Goal: Check status: Check status

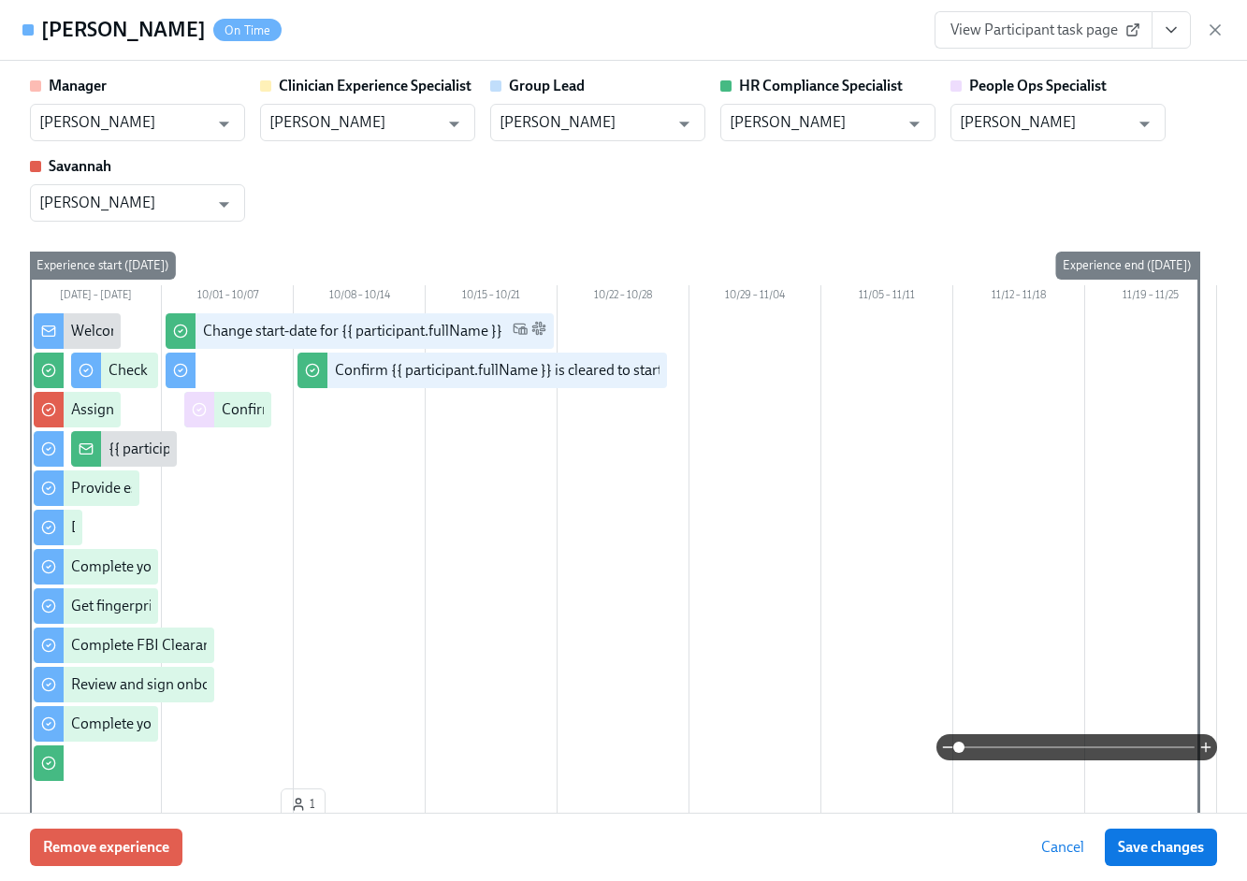
click at [1222, 18] on div "View Participant task page" at bounding box center [1080, 29] width 290 height 37
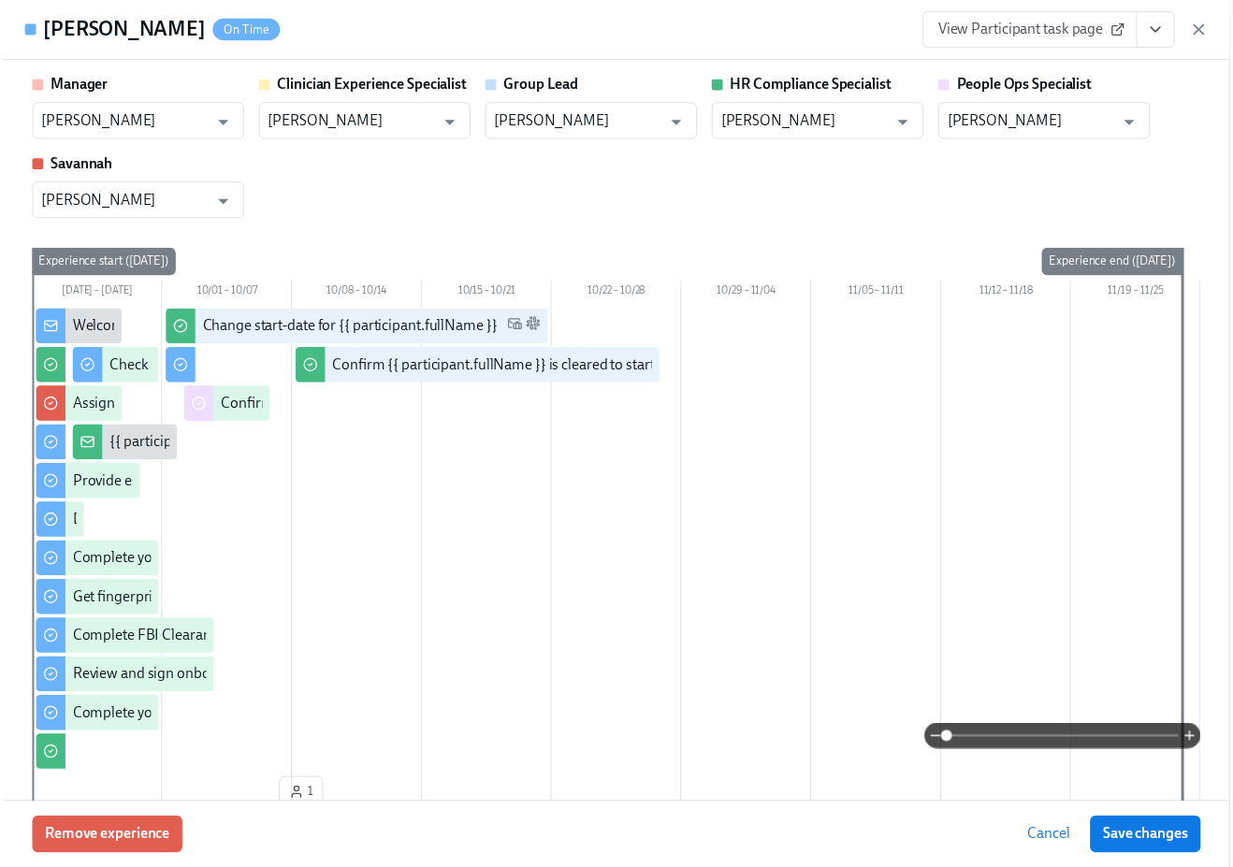
scroll to position [0, 24876]
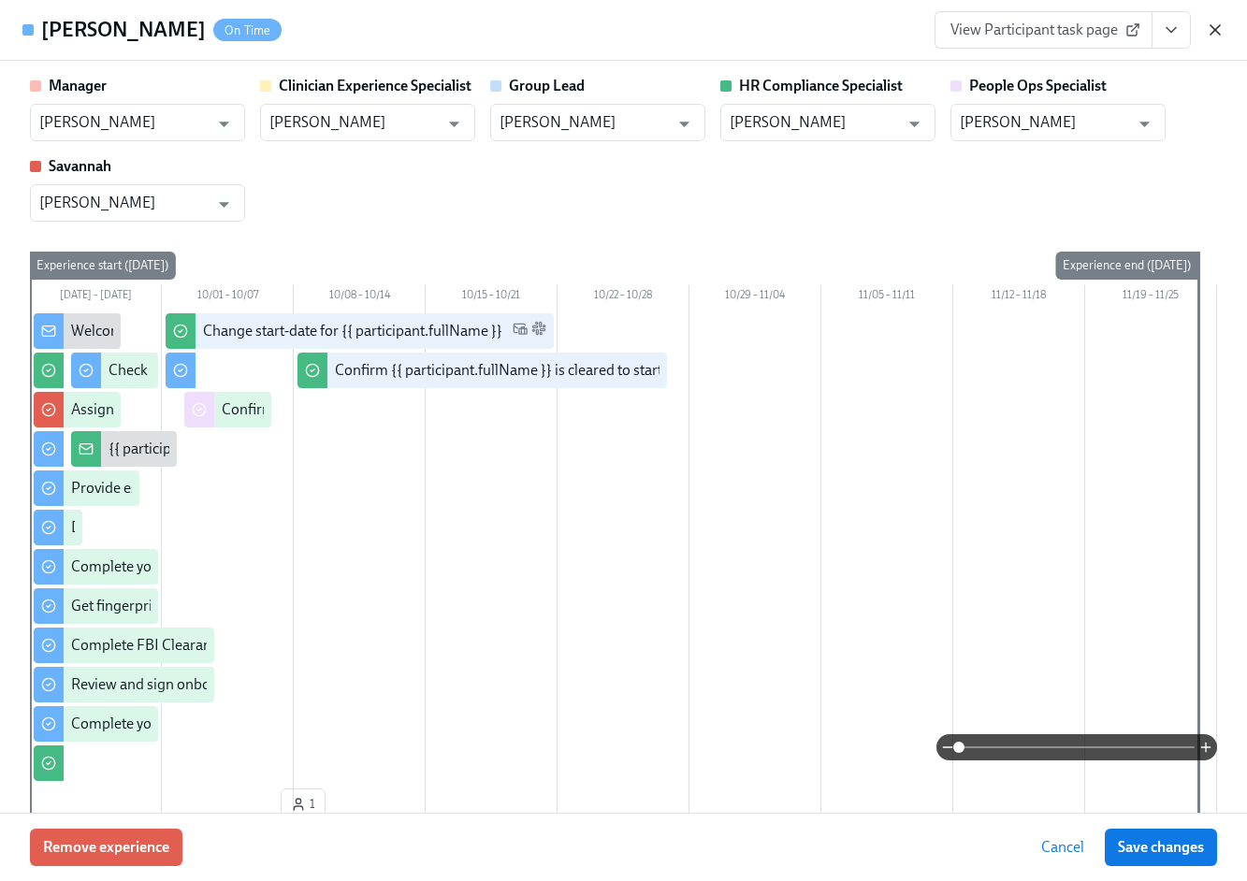
click at [1221, 28] on icon "button" at bounding box center [1215, 30] width 19 height 19
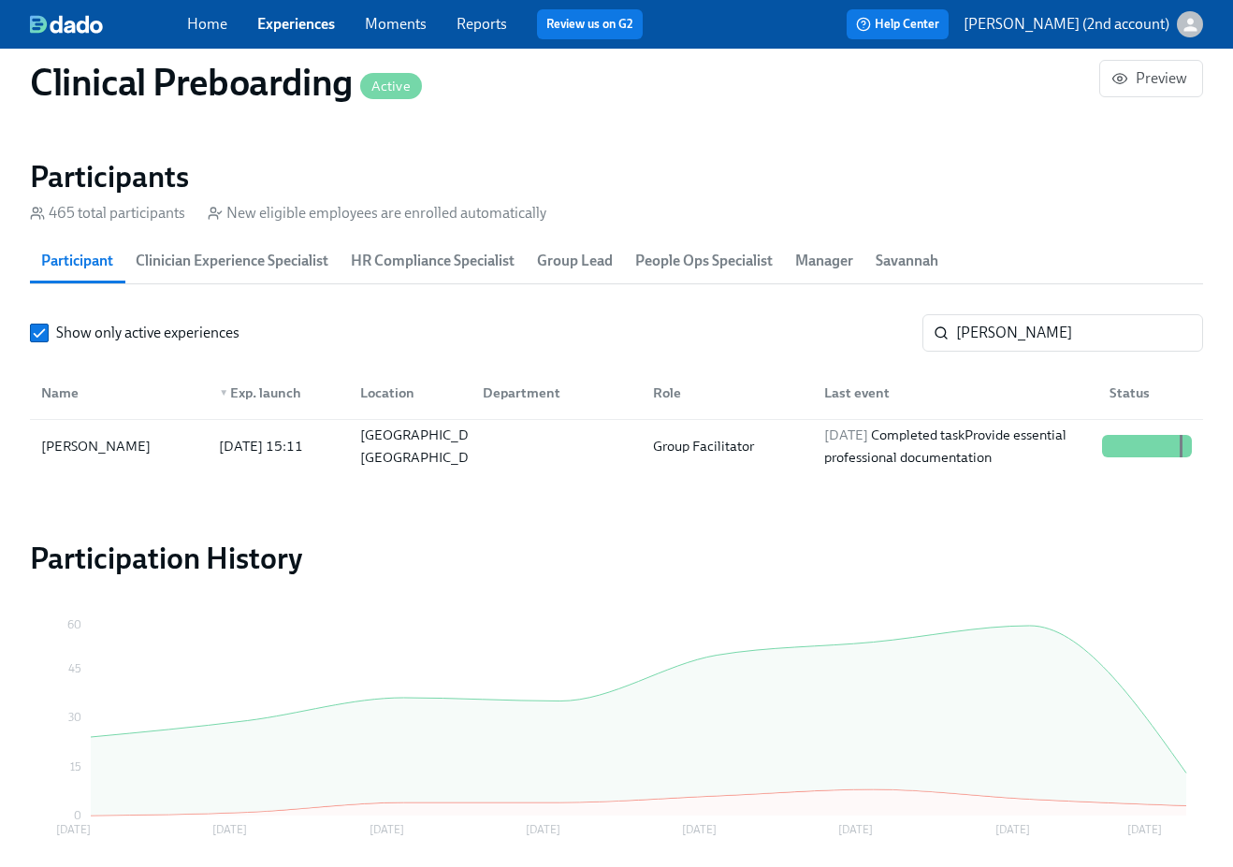
click at [316, 15] on link "Experiences" at bounding box center [296, 24] width 78 height 18
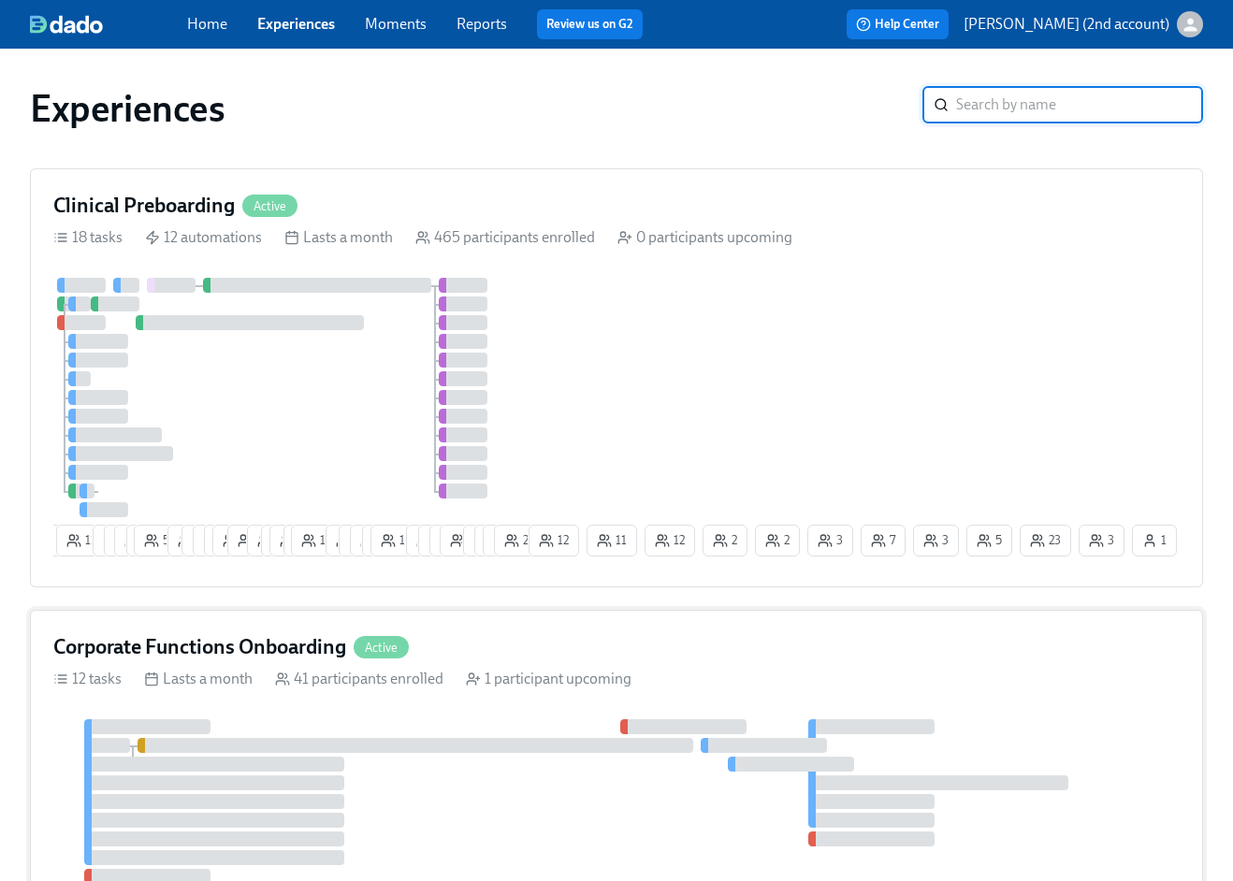
click at [335, 662] on h4 "Corporate Functions Onboarding" at bounding box center [199, 647] width 293 height 28
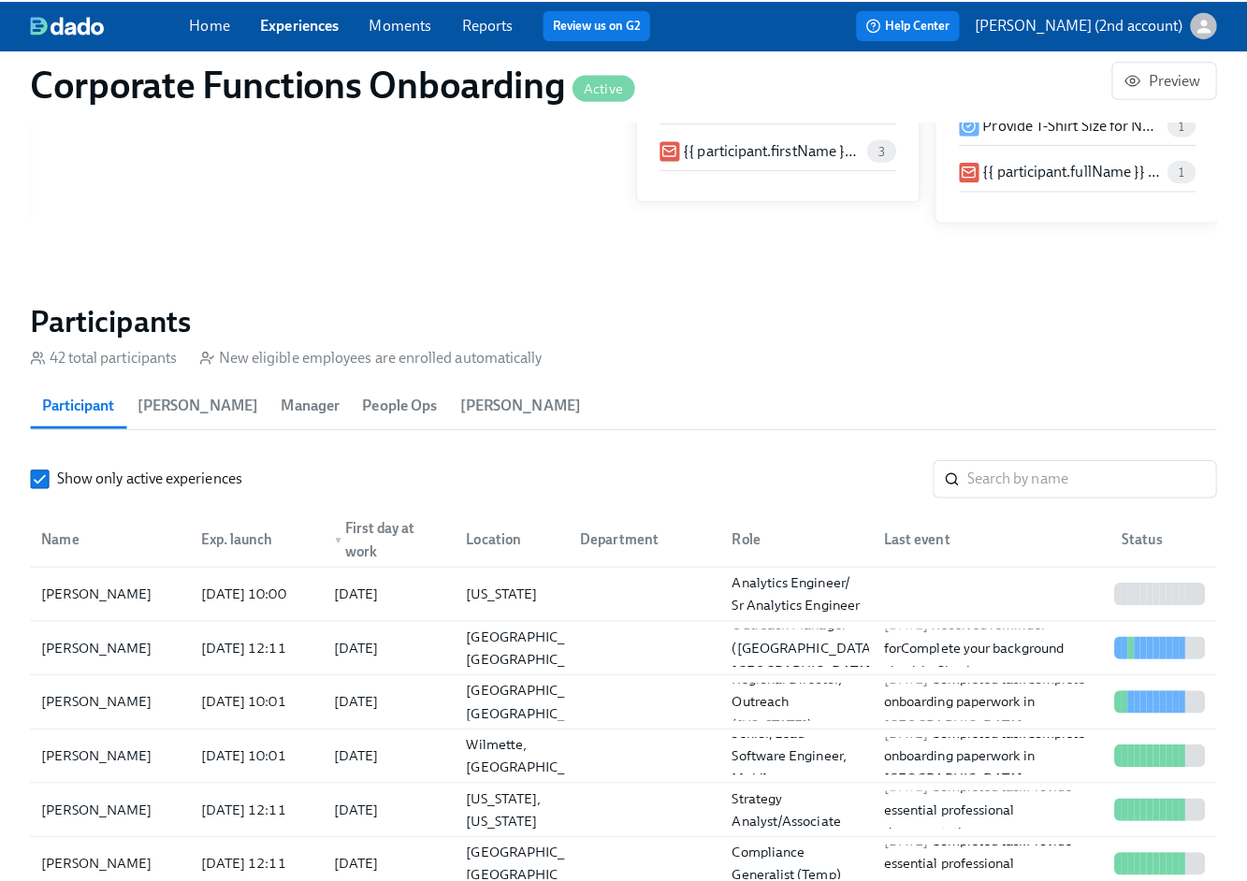
scroll to position [1782, 0]
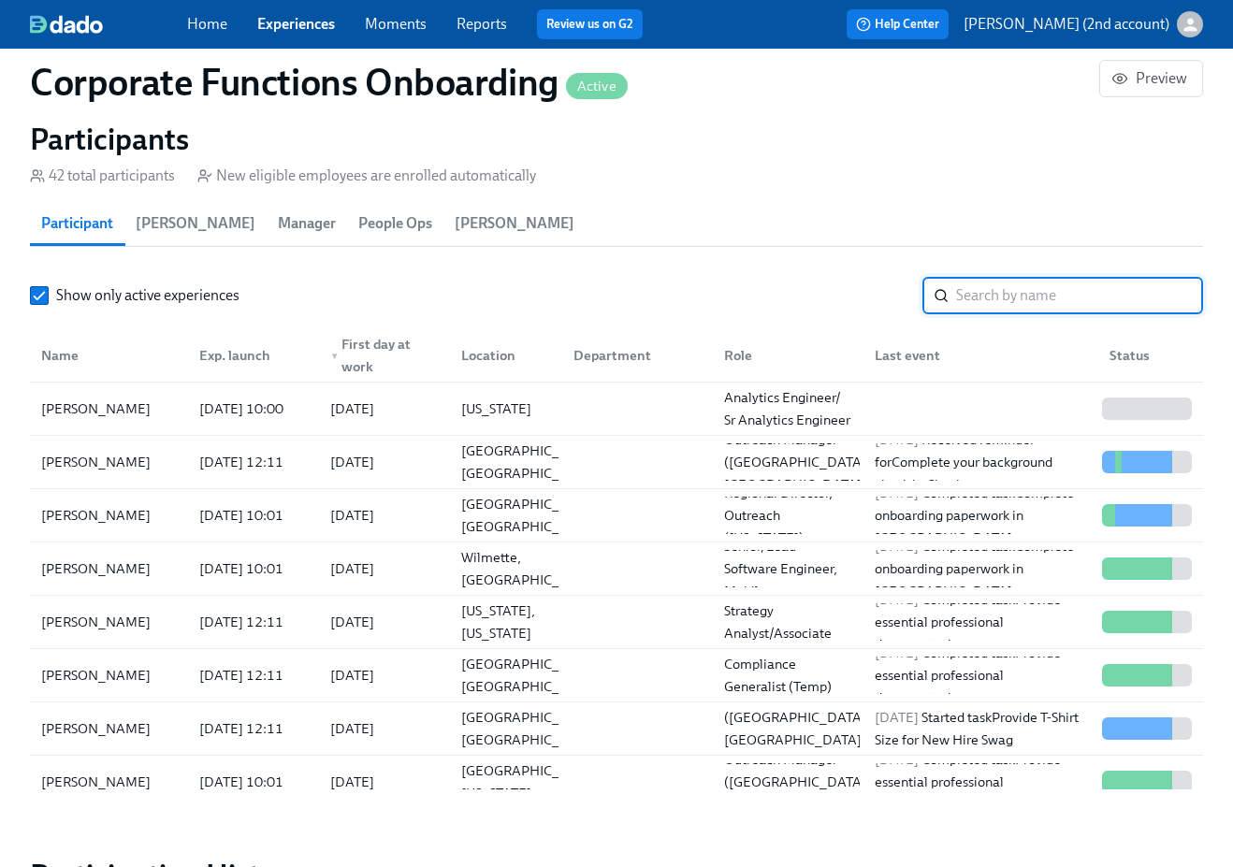
click at [1024, 289] on input "search" at bounding box center [1079, 295] width 247 height 37
paste input "Dane Thomas"
type input "Dane Thomas"
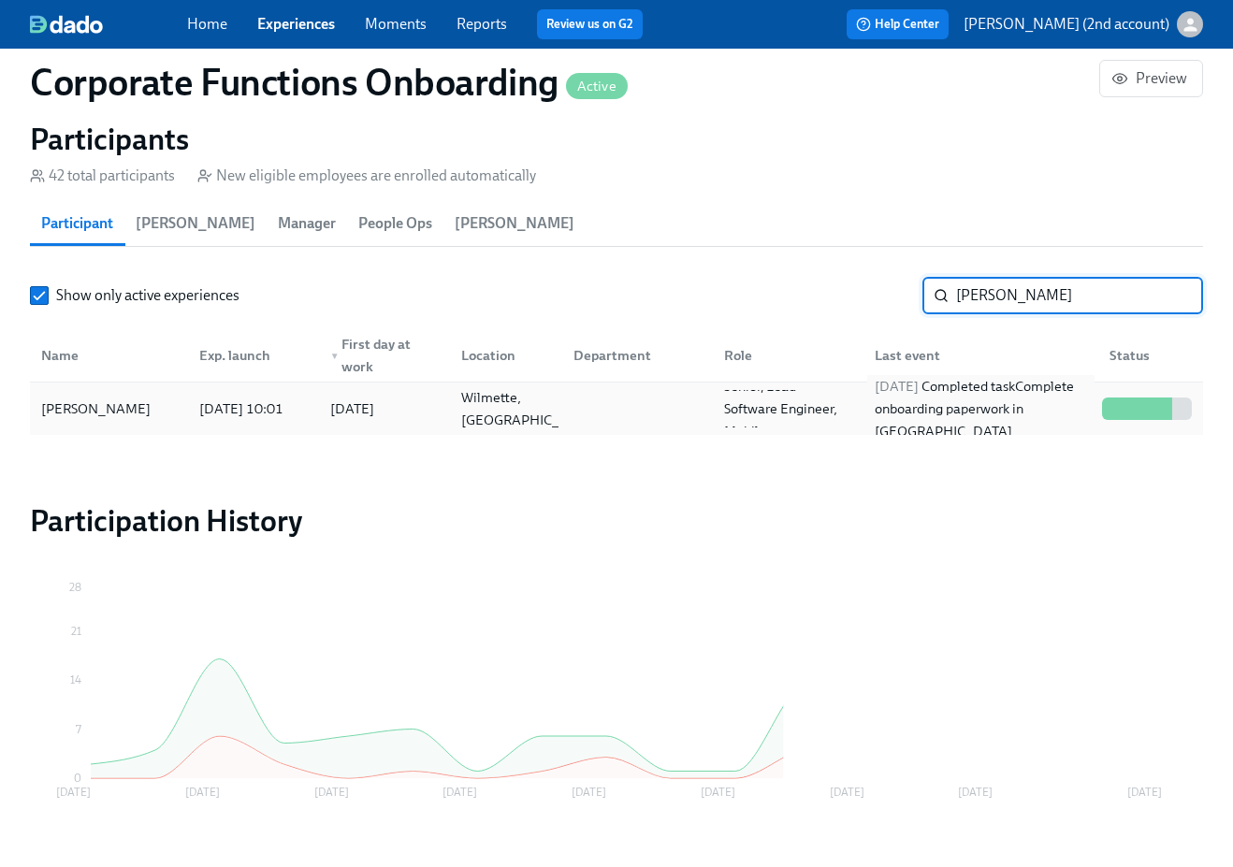
click at [988, 406] on div "2025/10/06 Completed task Complete onboarding paperwork in UKG" at bounding box center [980, 408] width 227 height 67
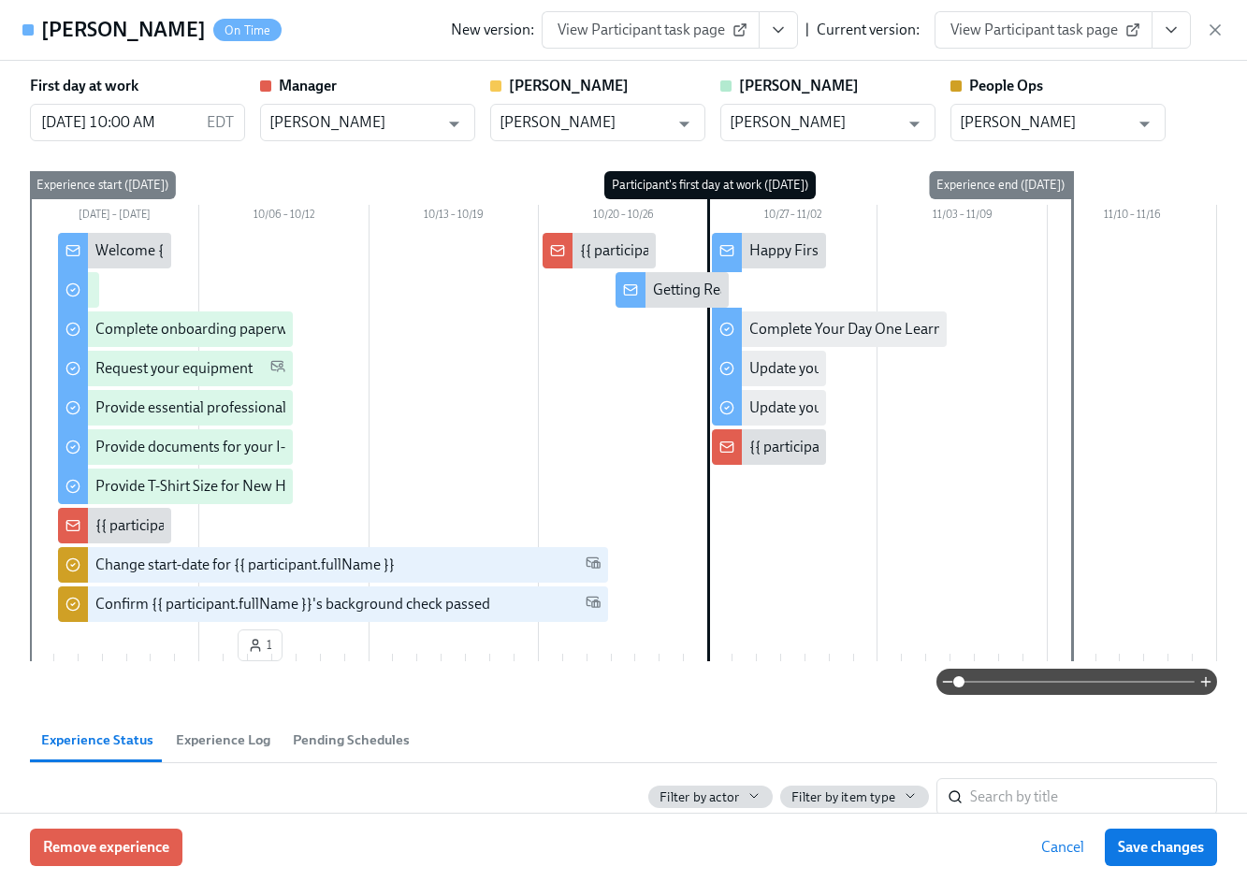
click at [1176, 32] on icon "View task page" at bounding box center [1171, 30] width 19 height 19
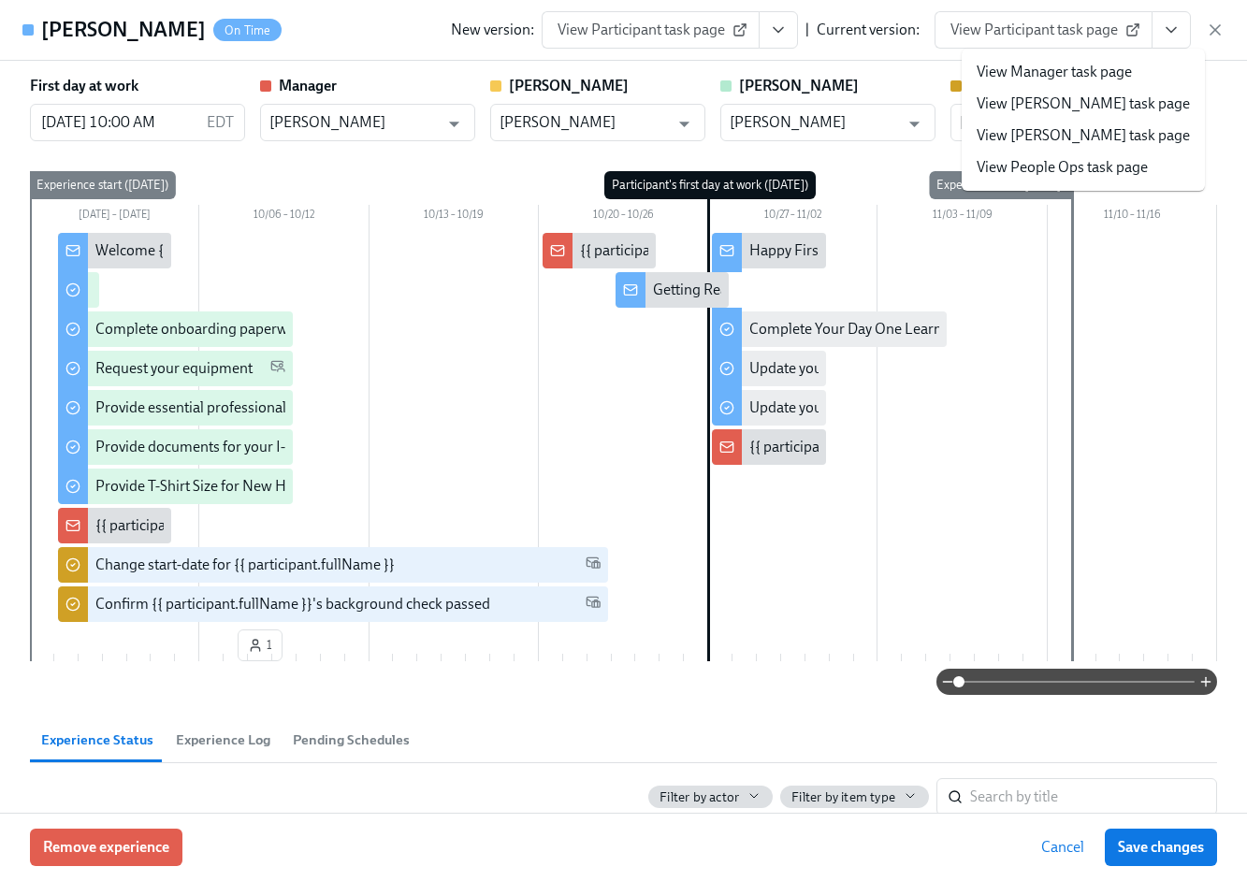
click at [1106, 160] on link "View People Ops task page" at bounding box center [1062, 167] width 171 height 21
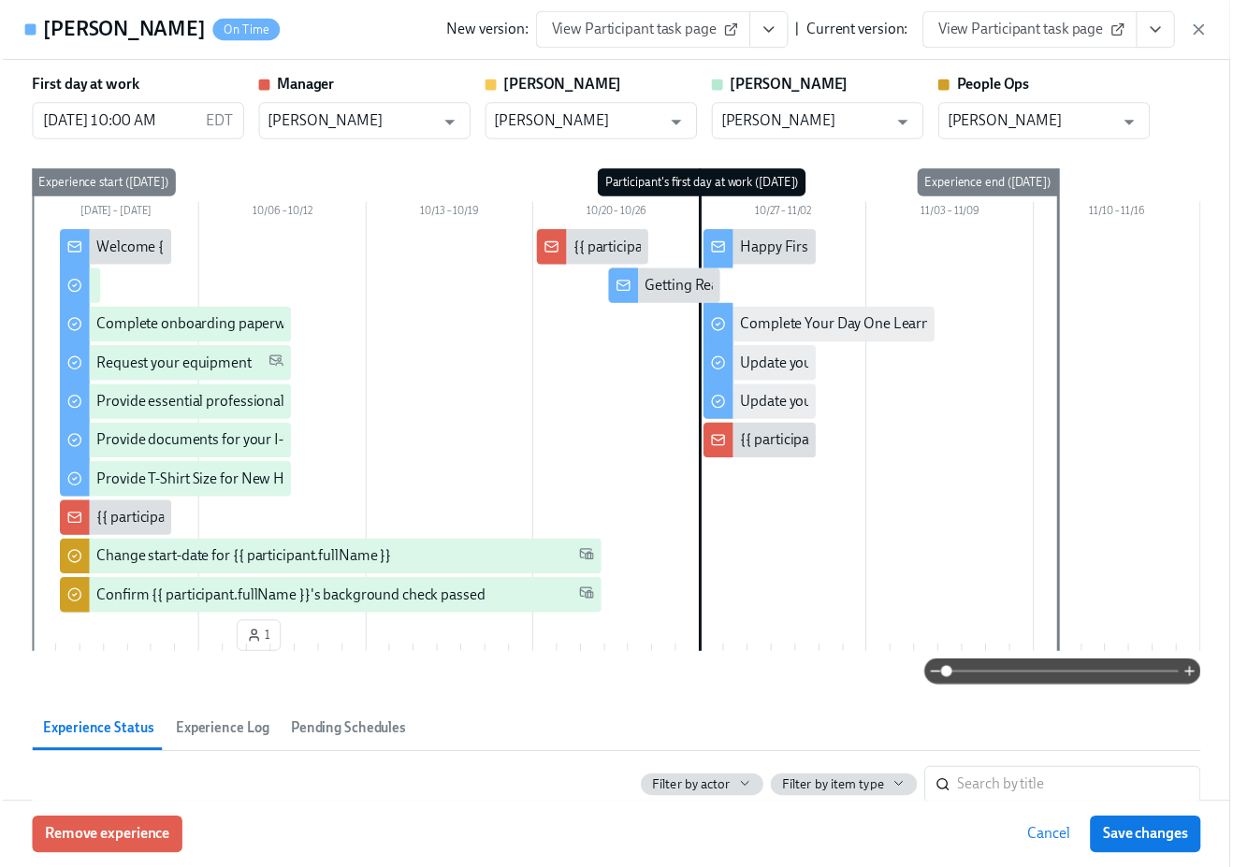
scroll to position [0, 9752]
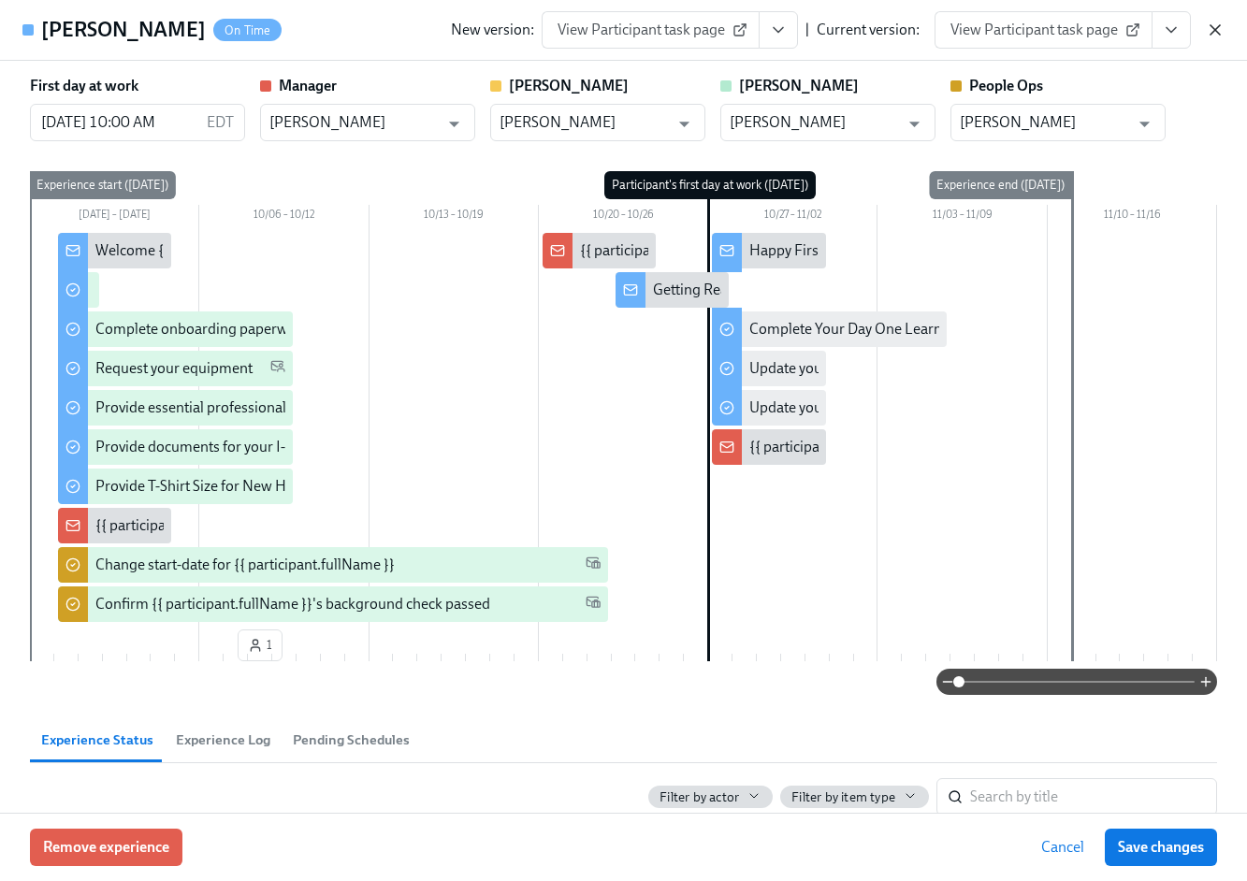
click at [1213, 35] on icon "button" at bounding box center [1215, 30] width 19 height 19
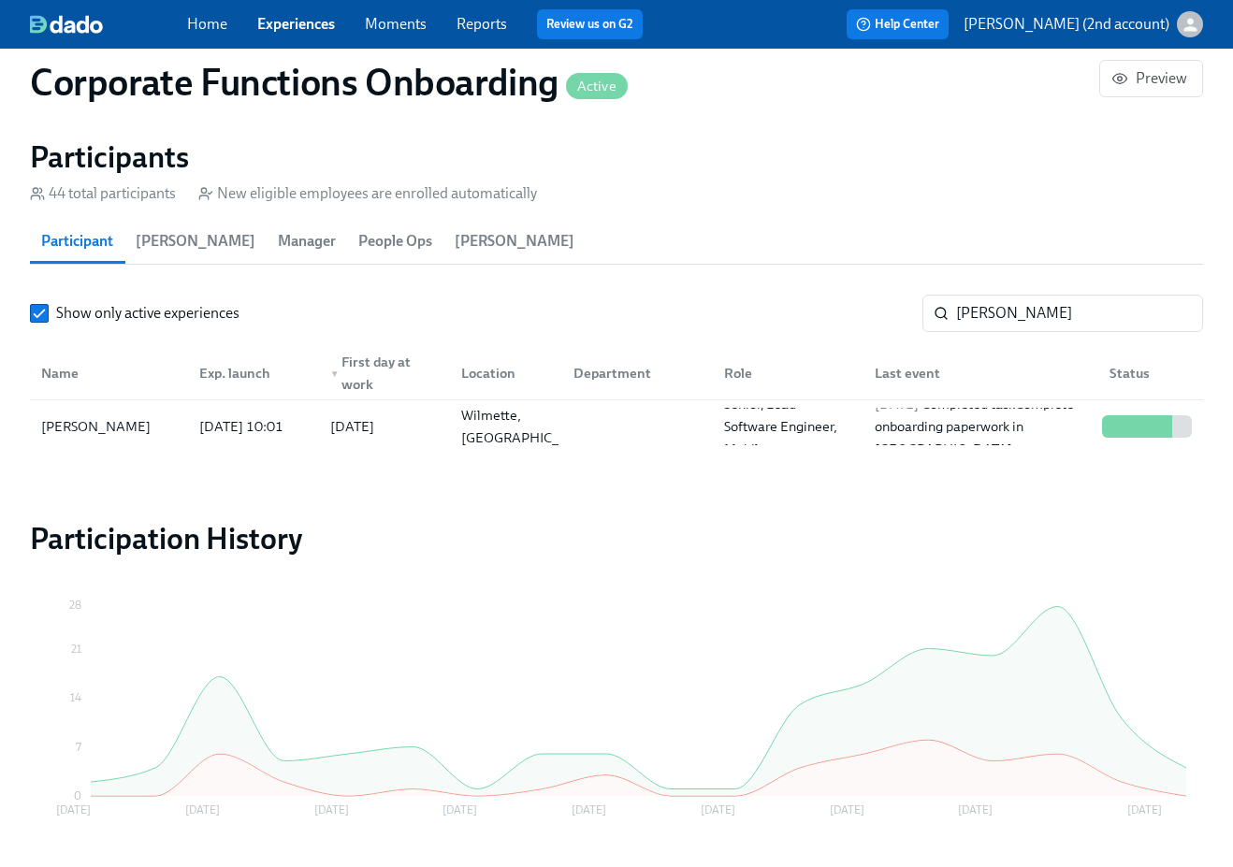
scroll to position [0, 9738]
click at [298, 26] on link "Experiences" at bounding box center [296, 24] width 78 height 18
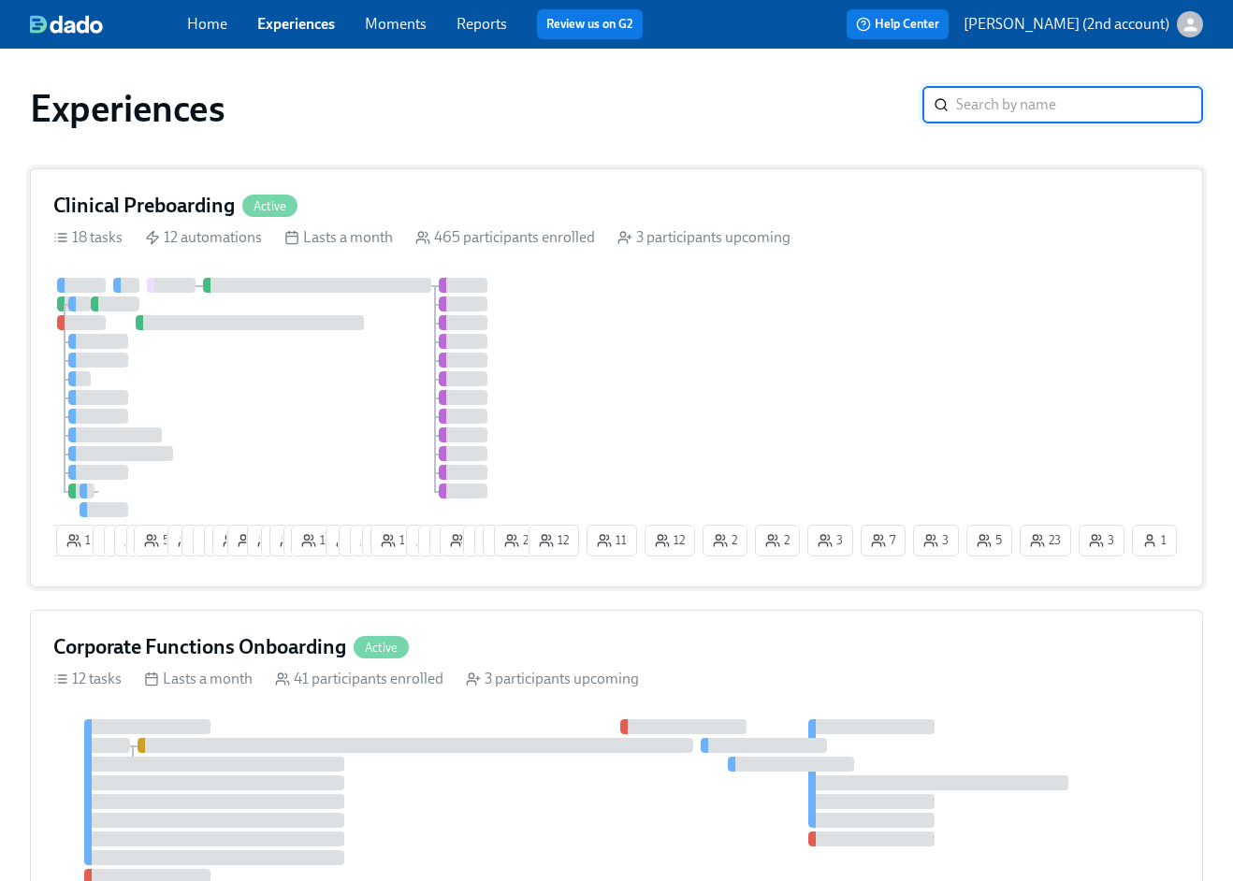
click at [253, 359] on div at bounding box center [289, 398] width 472 height 240
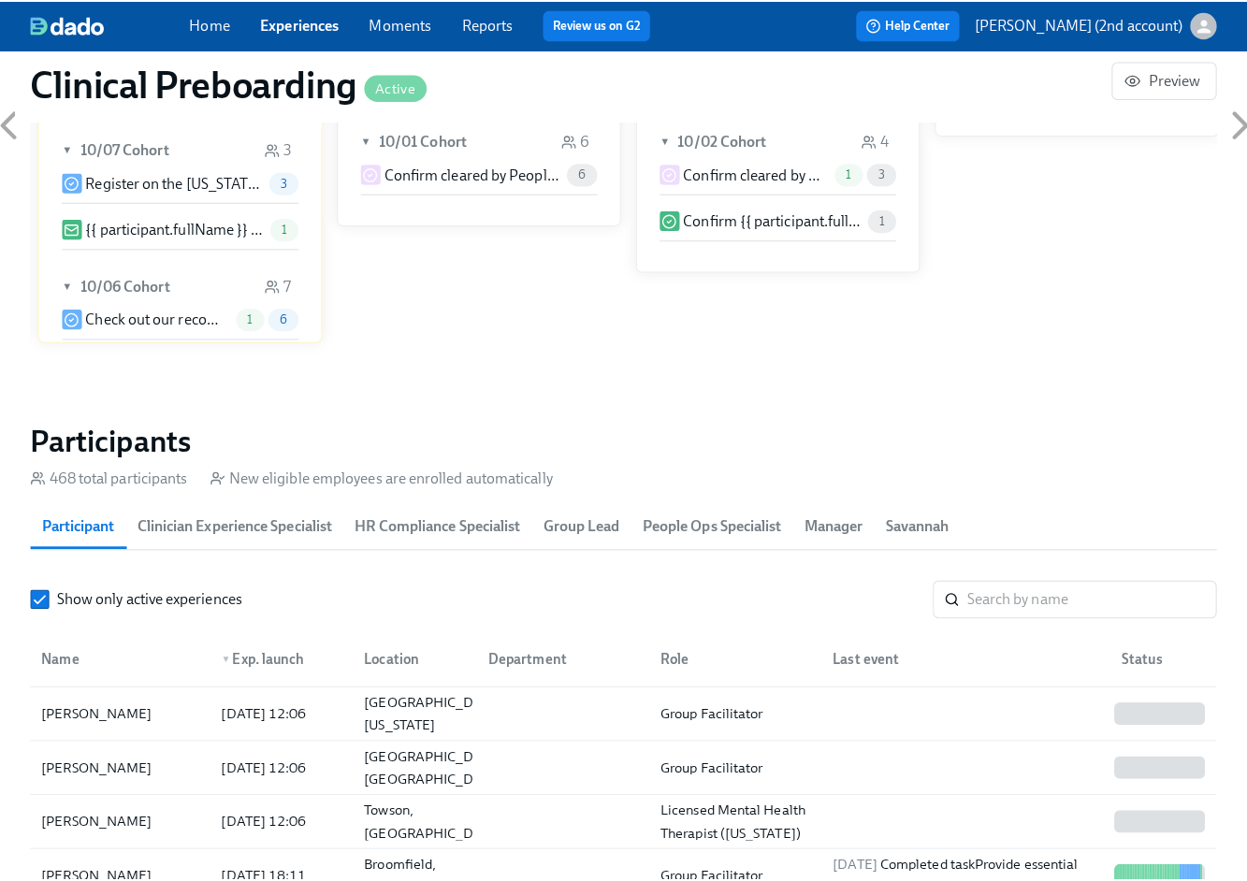
scroll to position [1795, 0]
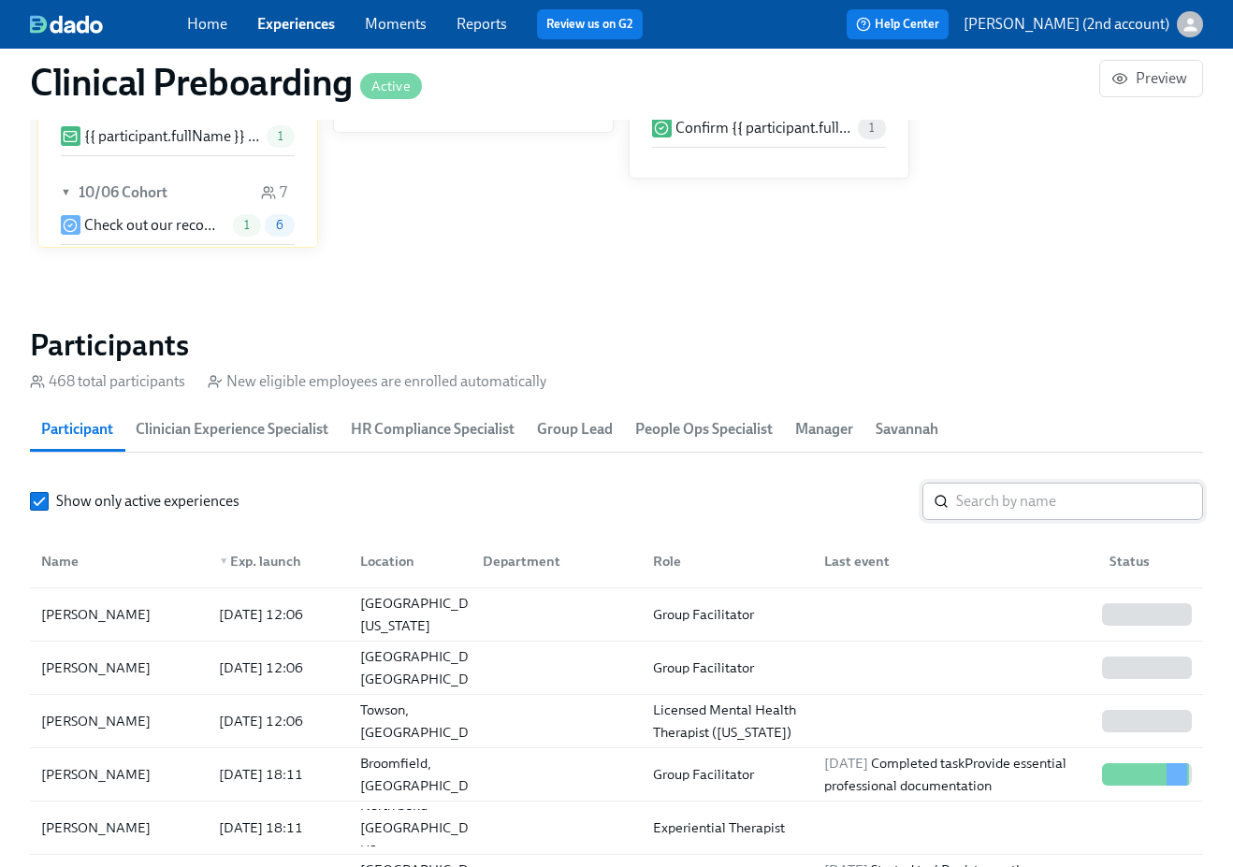
click at [1011, 487] on input "search" at bounding box center [1079, 501] width 247 height 37
paste input "[PERSON_NAME]"
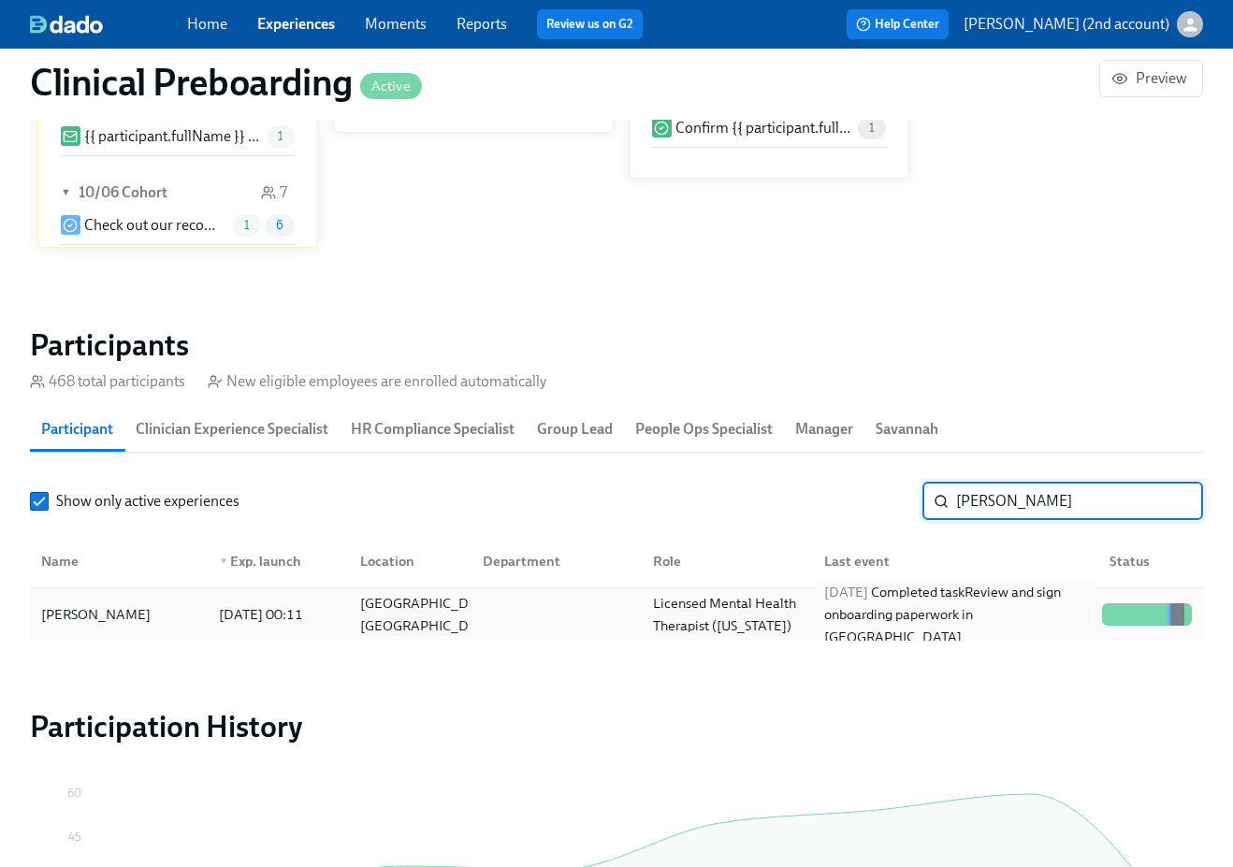
type input "[PERSON_NAME]"
click at [916, 609] on div "2025/09/30 Completed task Review and sign onboarding paperwork in UKG" at bounding box center [956, 614] width 278 height 67
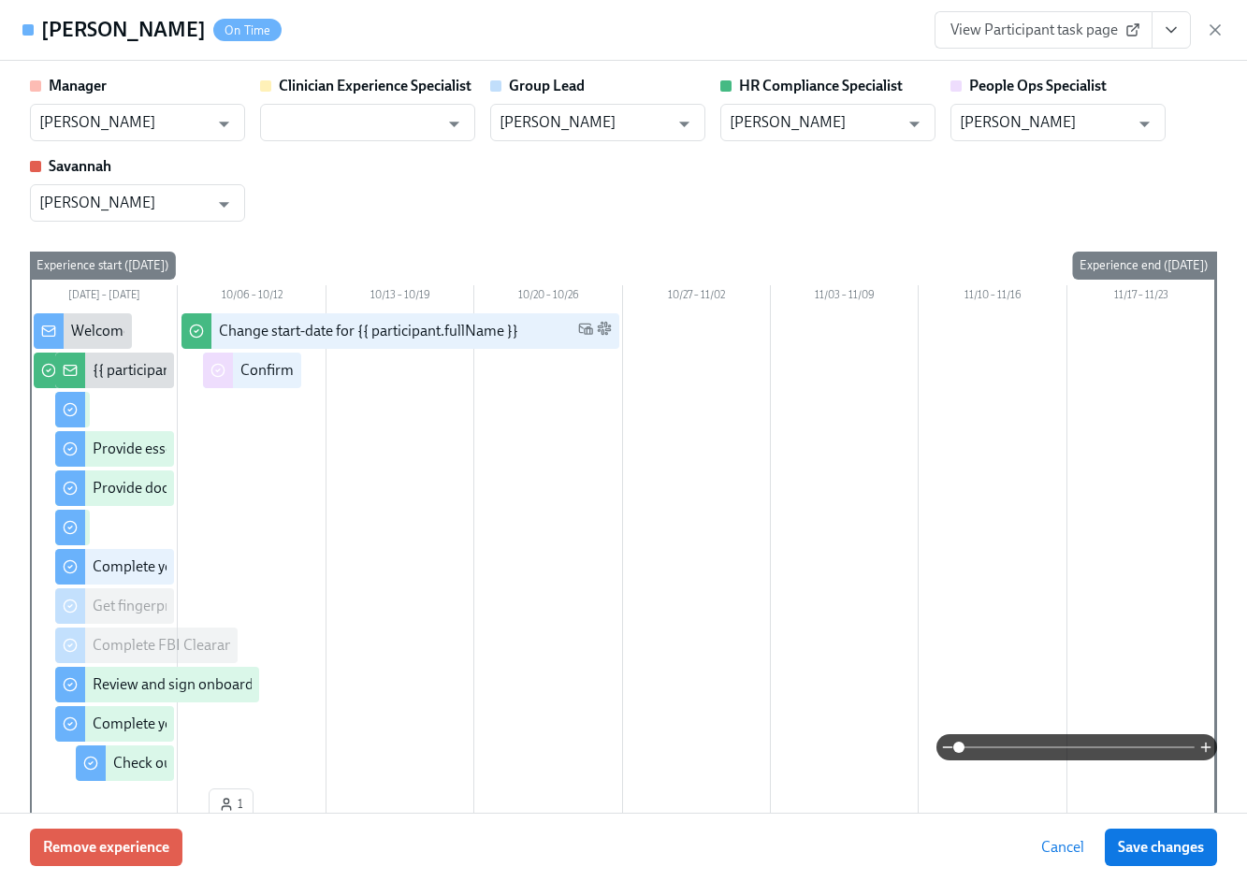
click at [1178, 33] on icon "View task page" at bounding box center [1171, 30] width 19 height 19
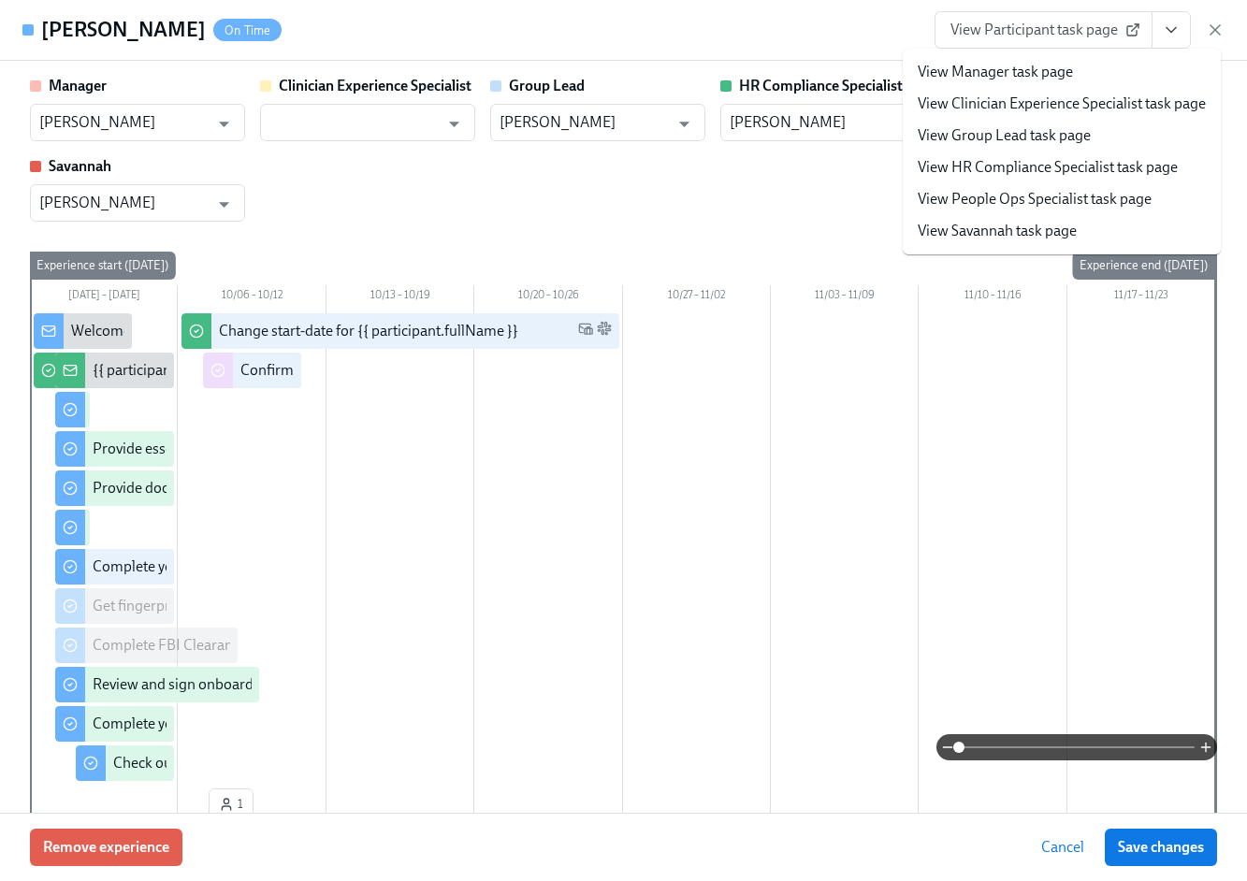
click at [1099, 195] on link "View People Ops Specialist task page" at bounding box center [1035, 199] width 234 height 21
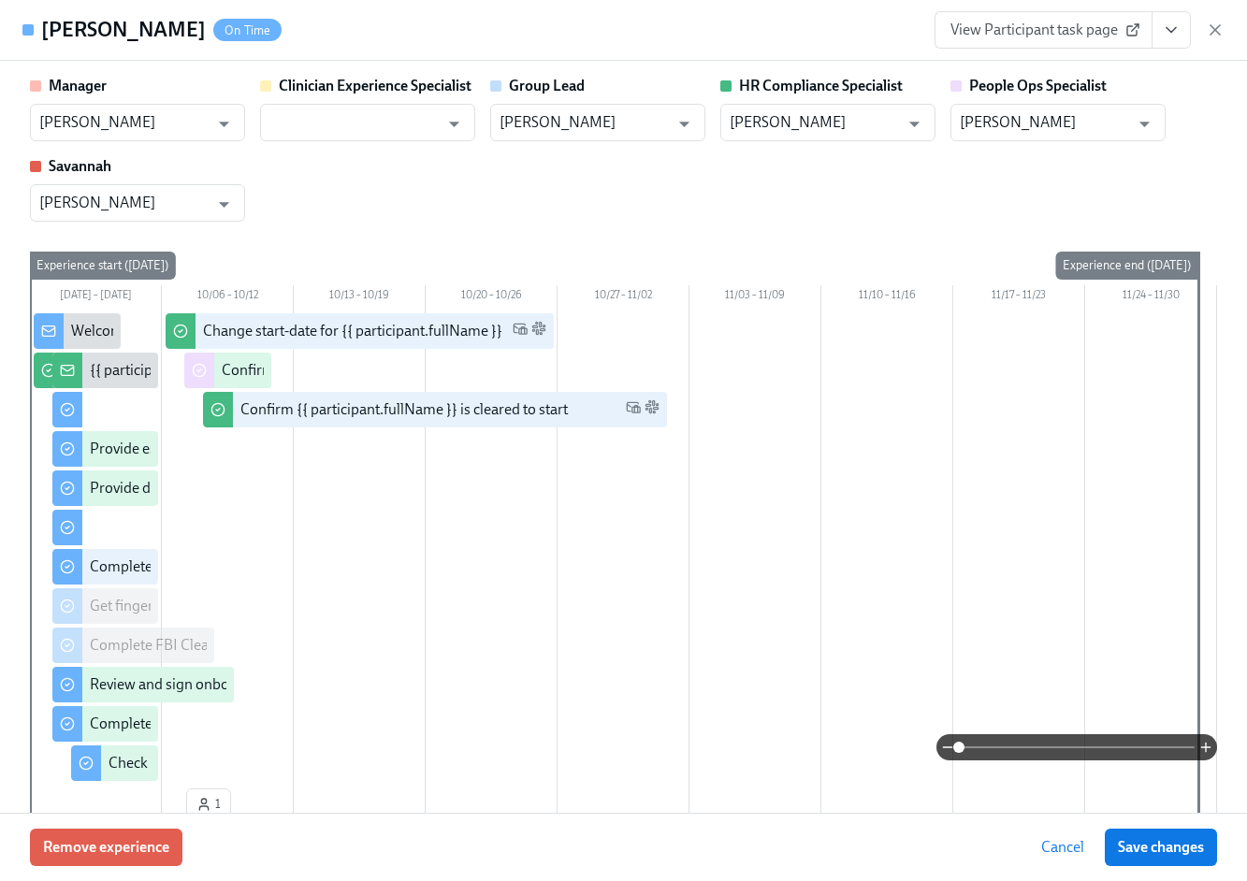
scroll to position [0, 25423]
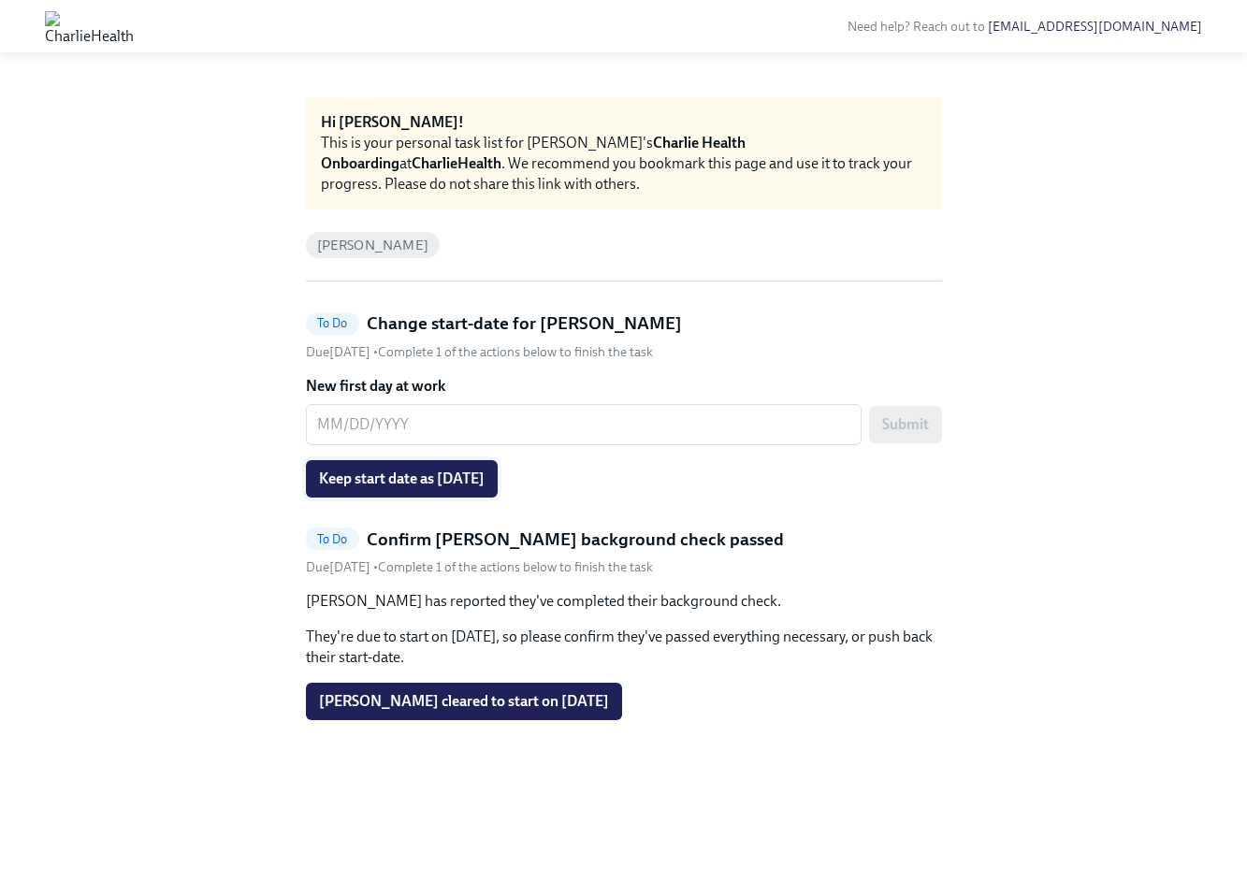
click at [469, 475] on span "Keep start date as [DATE]" at bounding box center [402, 479] width 166 height 19
click at [501, 697] on span "[PERSON_NAME] cleared to start on [DATE]" at bounding box center [464, 701] width 290 height 19
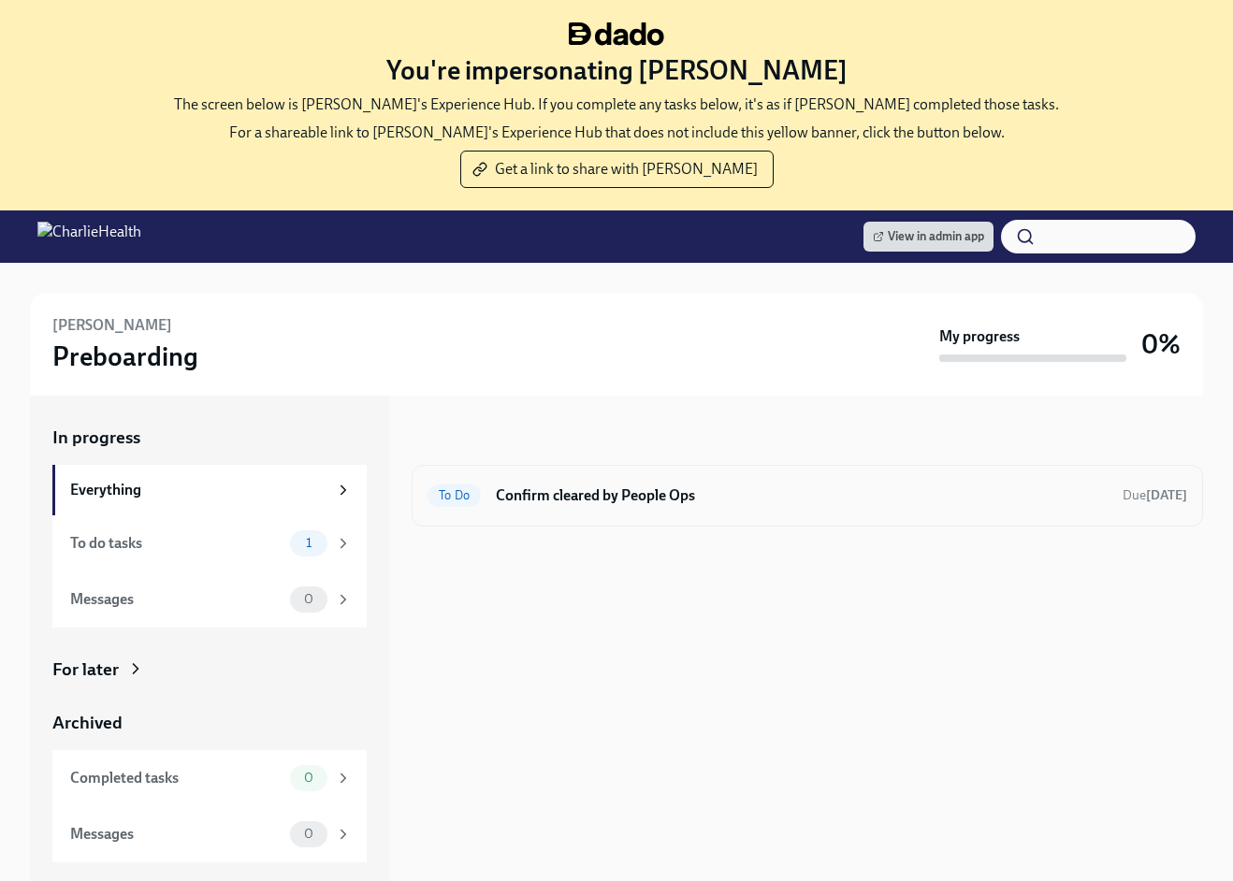
click at [480, 498] on span "To Do" at bounding box center [454, 495] width 53 height 14
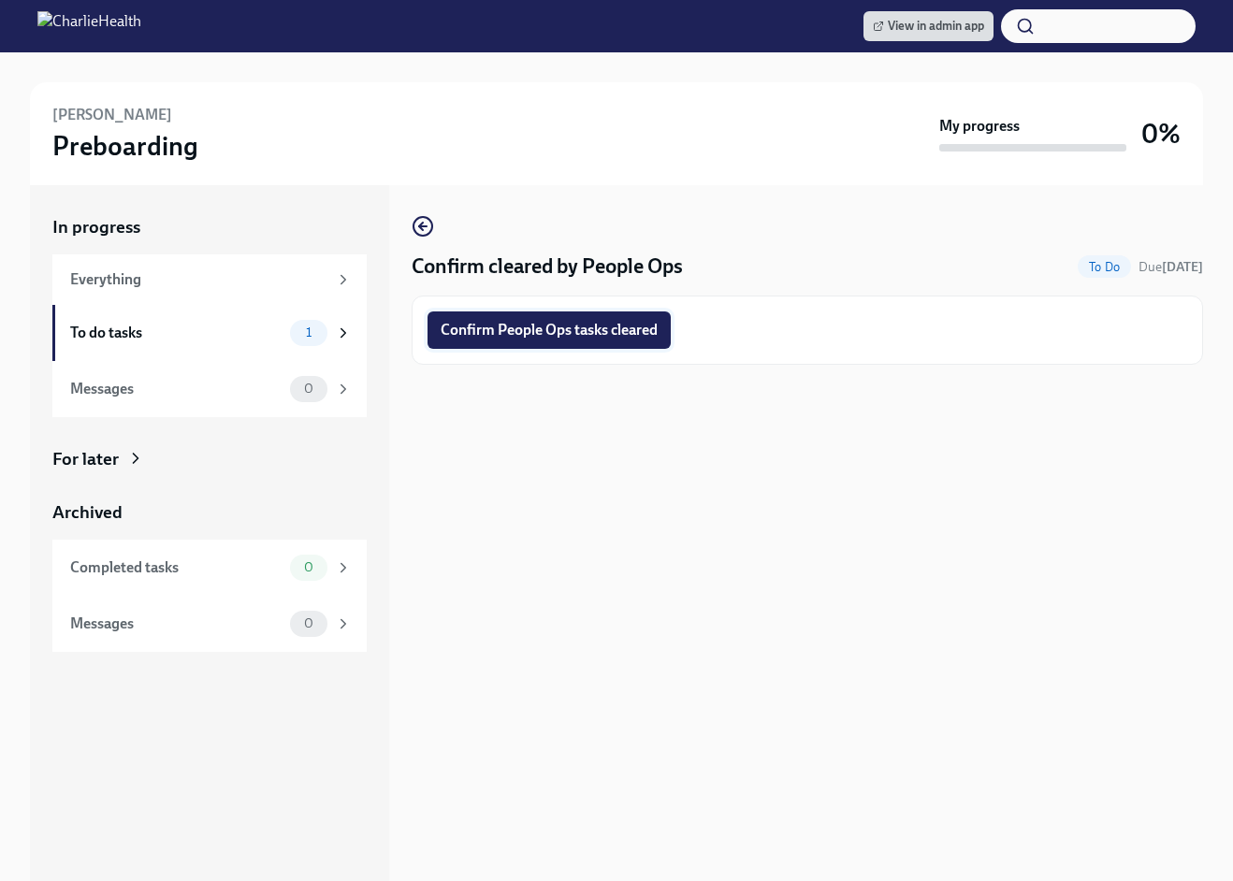
click at [510, 314] on button "Confirm People Ops tasks cleared" at bounding box center [549, 330] width 243 height 37
